Goal: Task Accomplishment & Management: Use online tool/utility

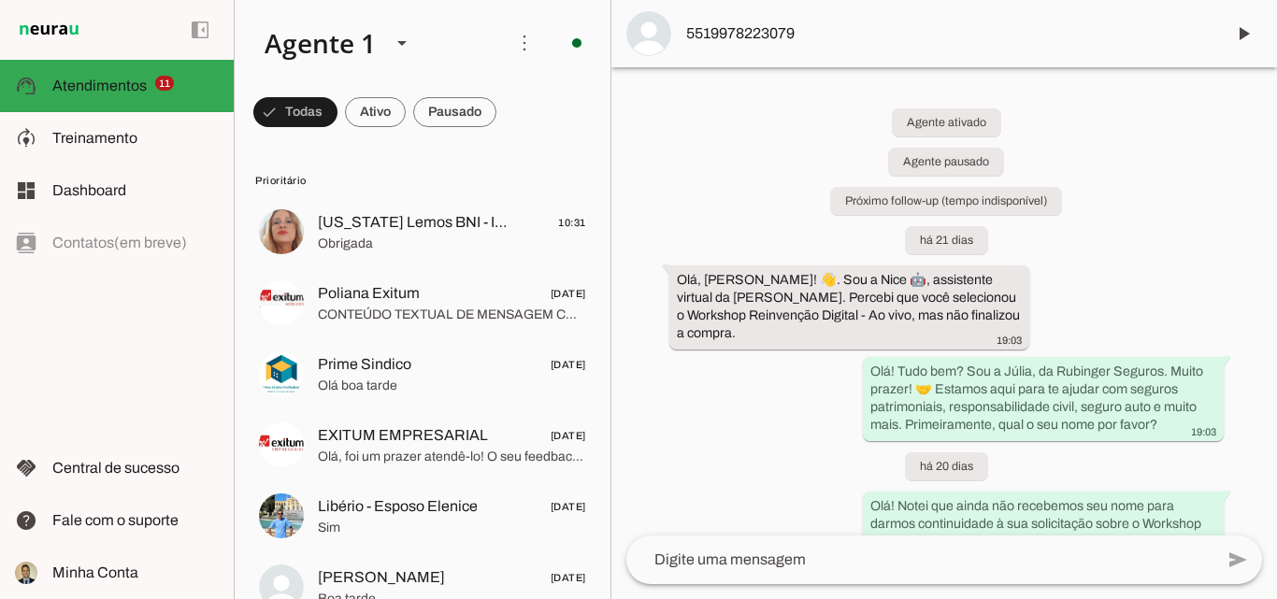
click at [727, 453] on div "Agente ativado Agente pausado Próximo follow-up (tempo indisponível) há 21 dias…" at bounding box center [944, 301] width 666 height 468
click at [379, 125] on span at bounding box center [375, 112] width 61 height 45
